Goal: Obtain resource: Download file/media

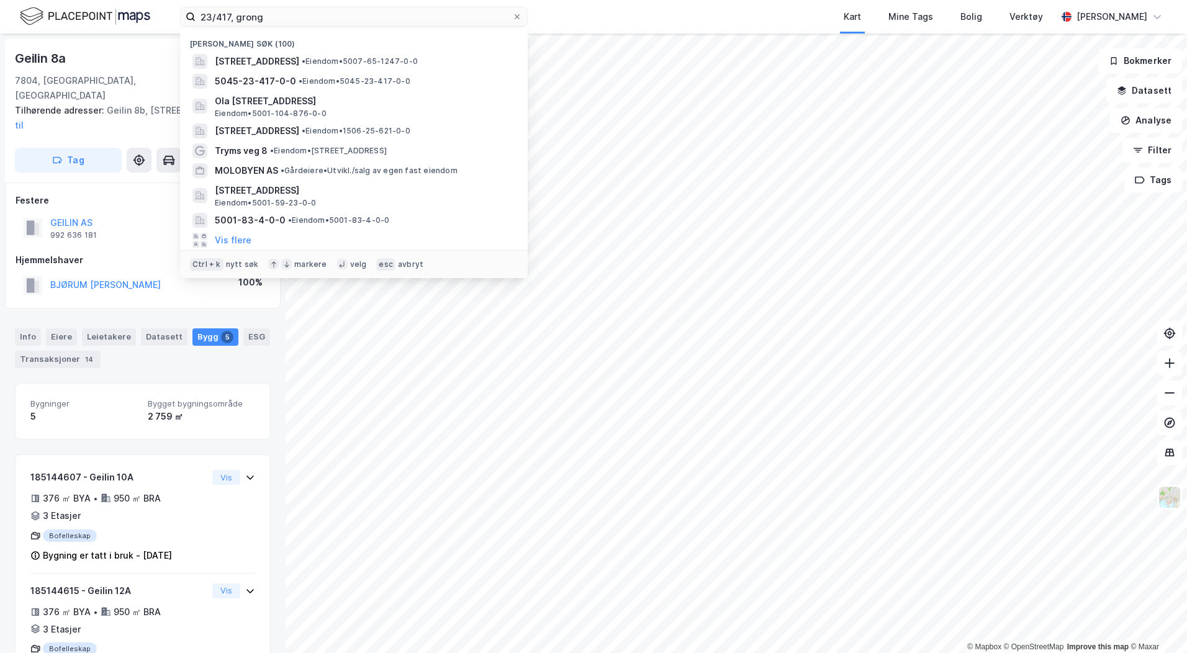
click at [237, 22] on input "23/417, grong" at bounding box center [354, 16] width 317 height 19
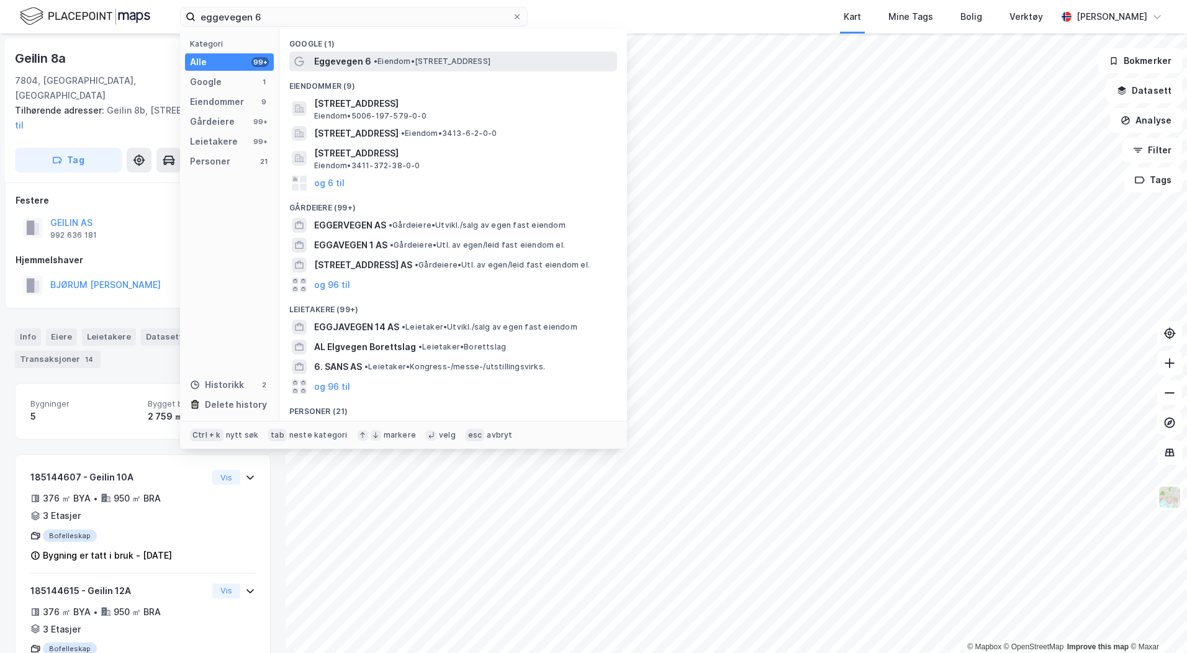
type input "eggevegen 6"
click at [396, 59] on span "• Eiendom • [STREET_ADDRESS]" at bounding box center [432, 62] width 117 height 10
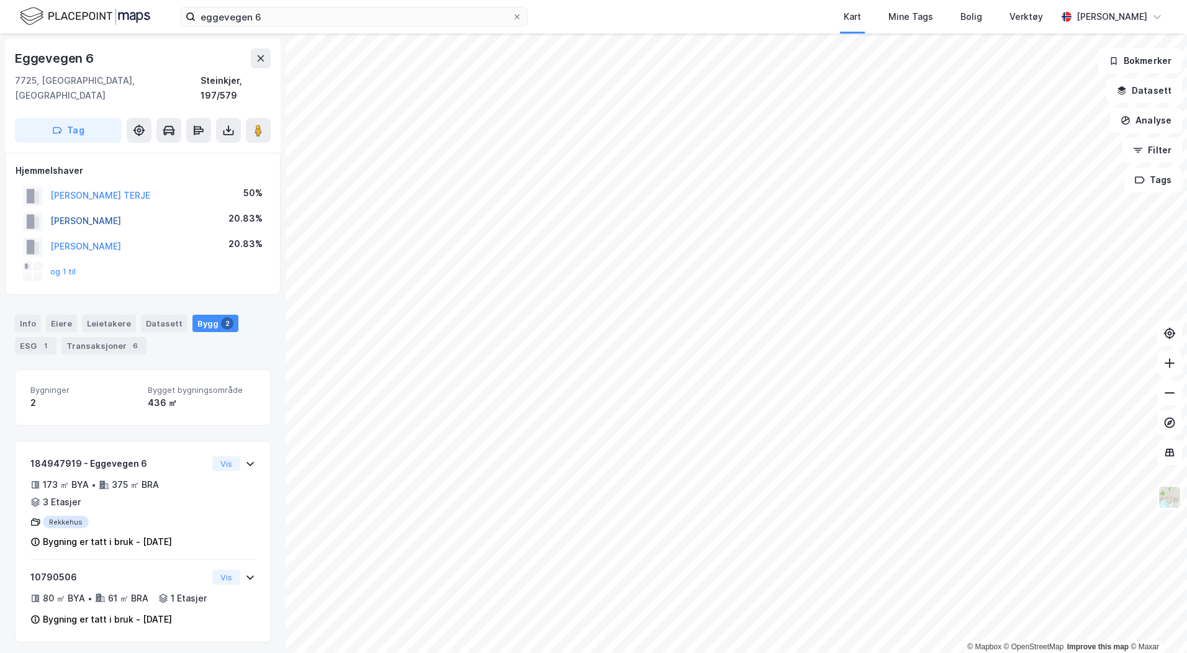
click at [0, 0] on button "[PERSON_NAME]" at bounding box center [0, 0] width 0 height 0
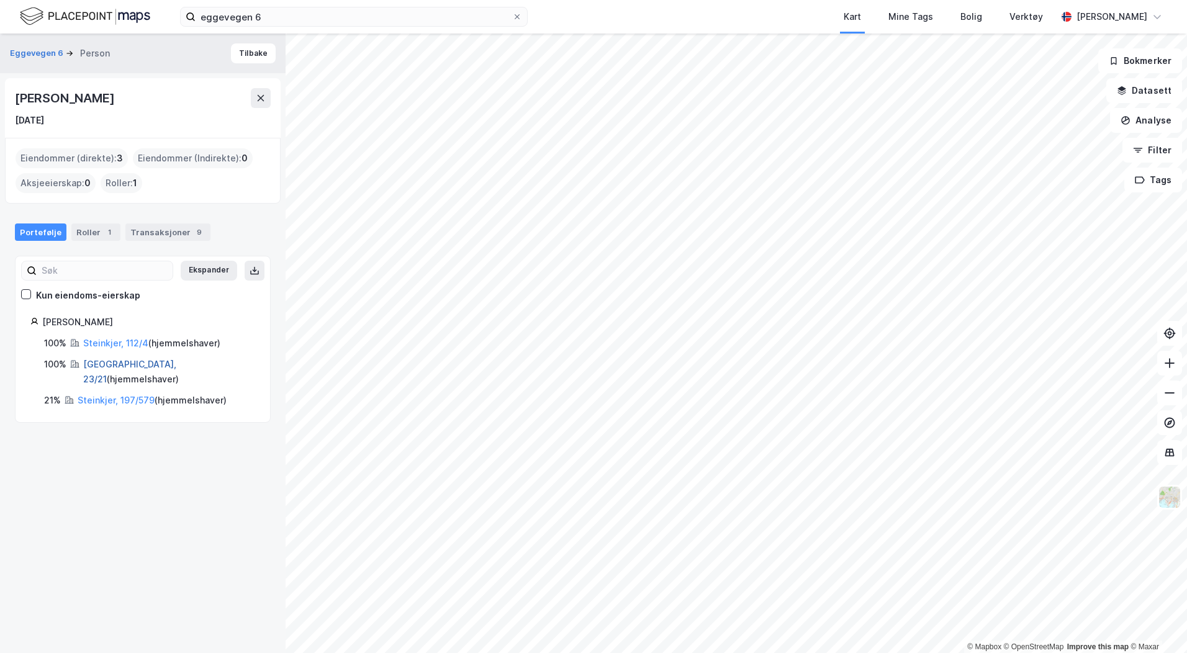
click at [99, 366] on link "[GEOGRAPHIC_DATA], 23/21" at bounding box center [129, 371] width 93 height 25
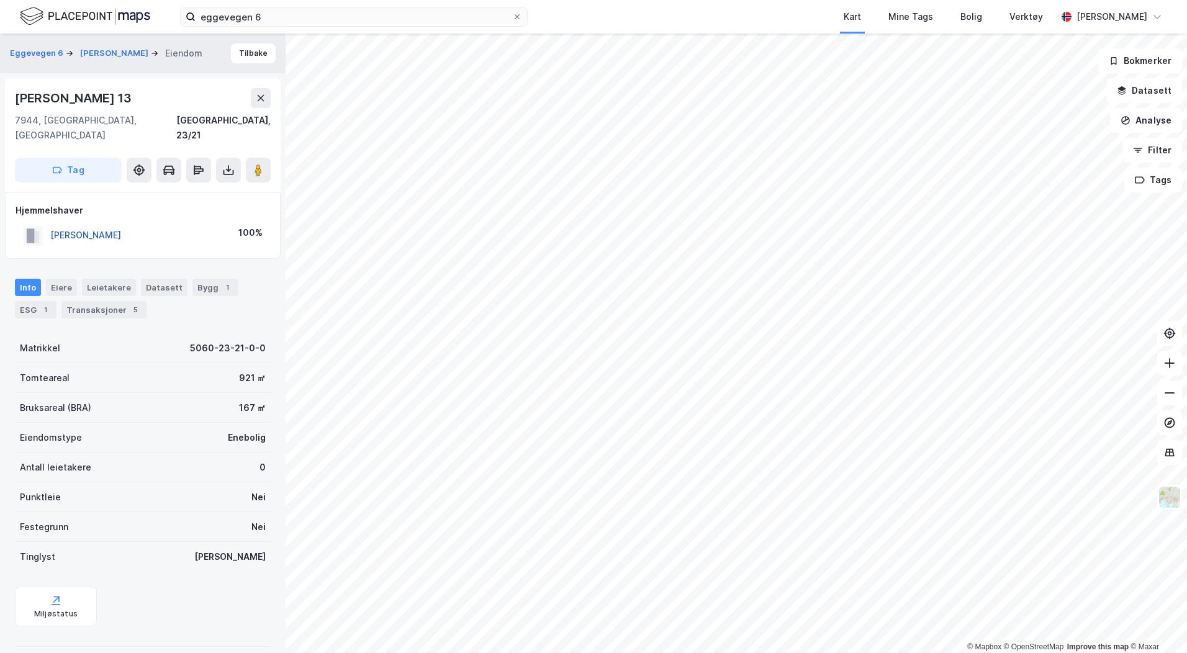
click at [0, 0] on button "[PERSON_NAME]" at bounding box center [0, 0] width 0 height 0
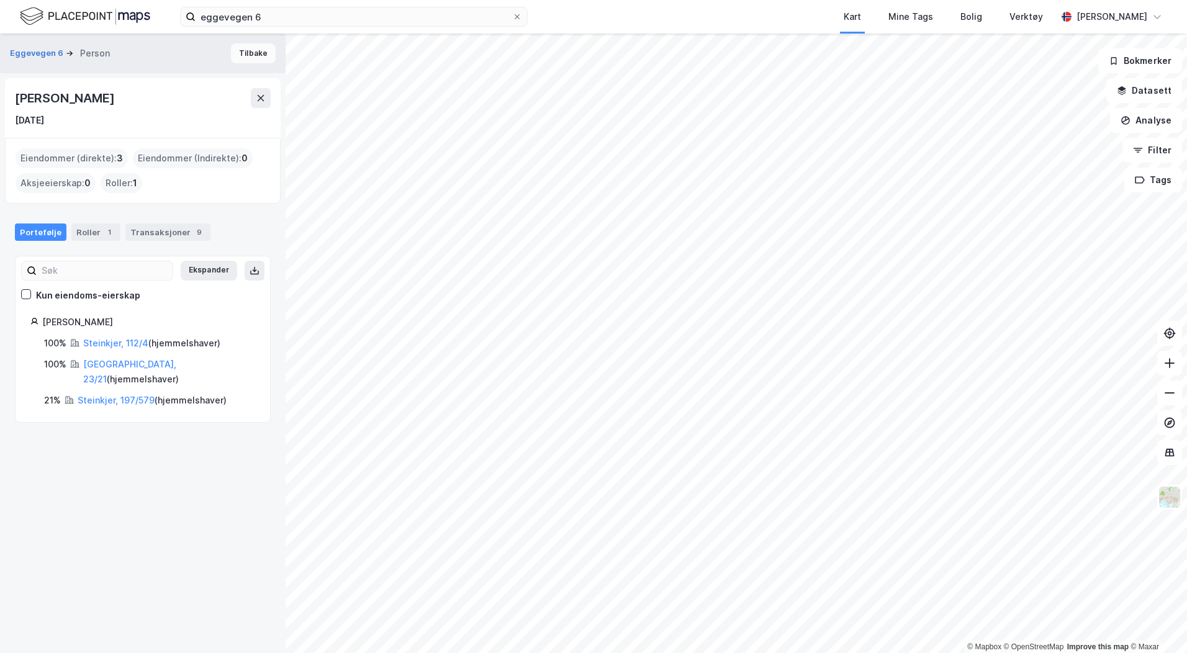
click at [235, 60] on button "Tilbake" at bounding box center [253, 53] width 45 height 20
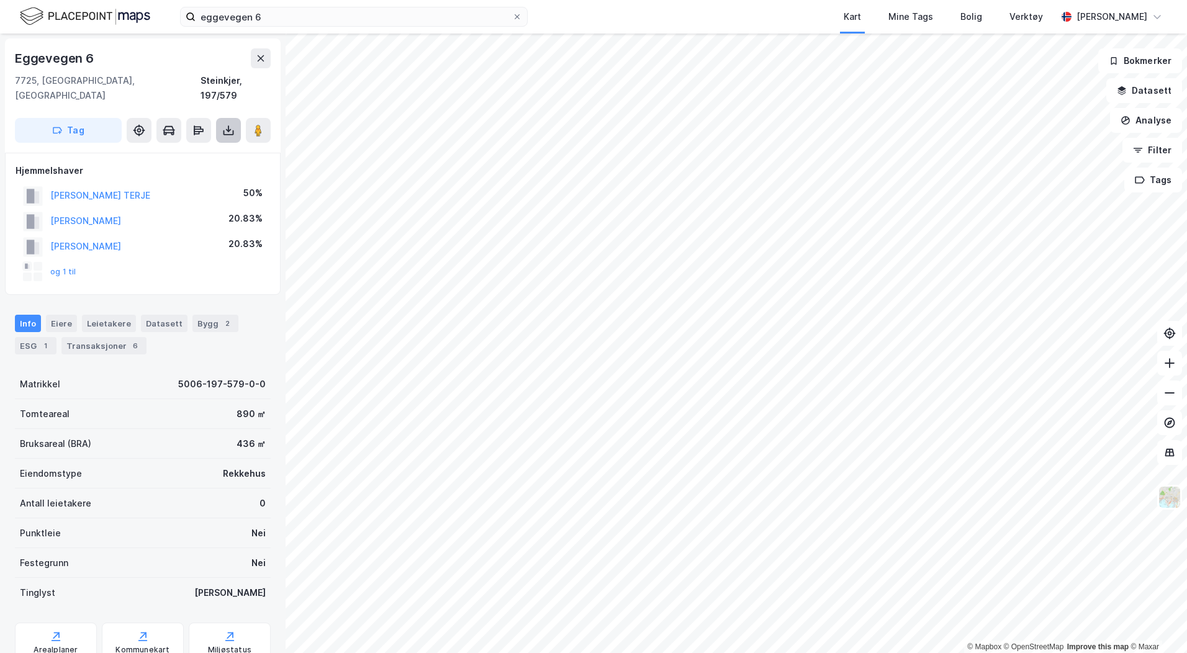
click at [228, 124] on icon at bounding box center [228, 130] width 12 height 12
click at [223, 145] on div "Last ned grunnbok" at bounding box center [175, 155] width 132 height 20
click at [0, 0] on button "[PERSON_NAME]" at bounding box center [0, 0] width 0 height 0
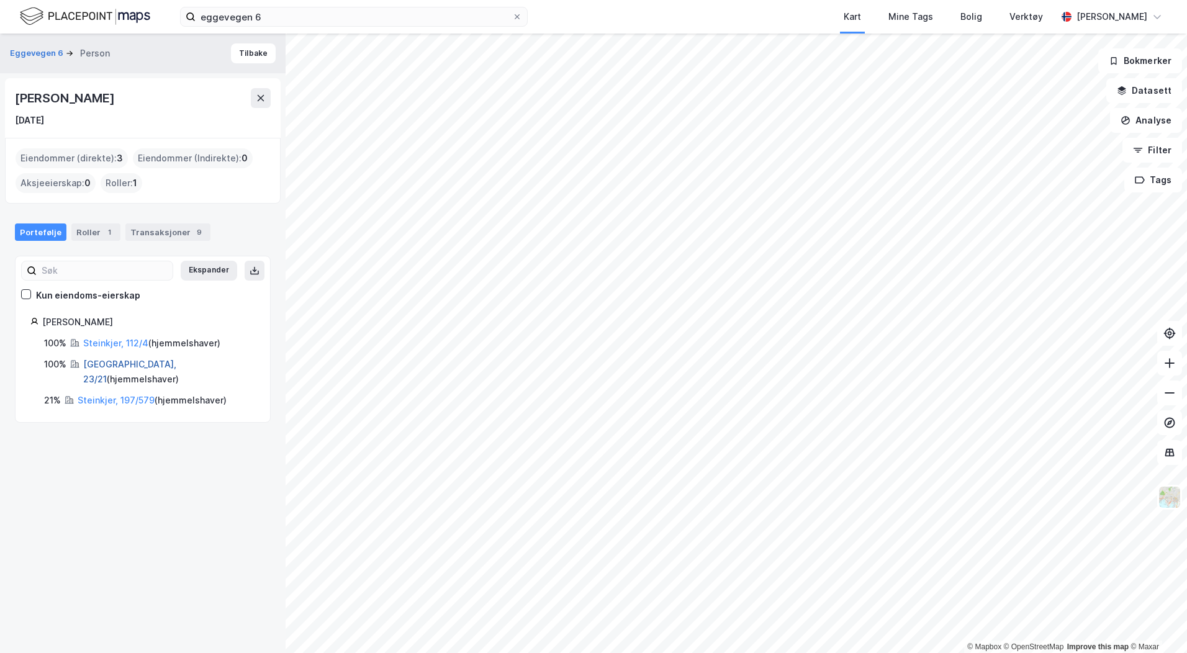
click at [112, 366] on link "[GEOGRAPHIC_DATA], 23/21" at bounding box center [129, 371] width 93 height 25
